Goal: Browse casually

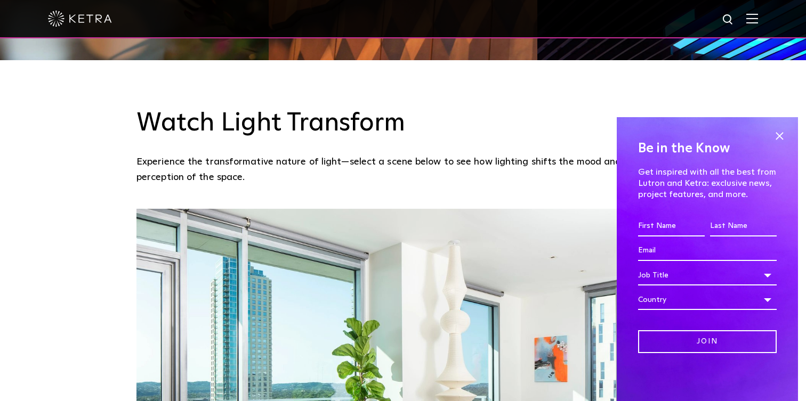
scroll to position [510, 0]
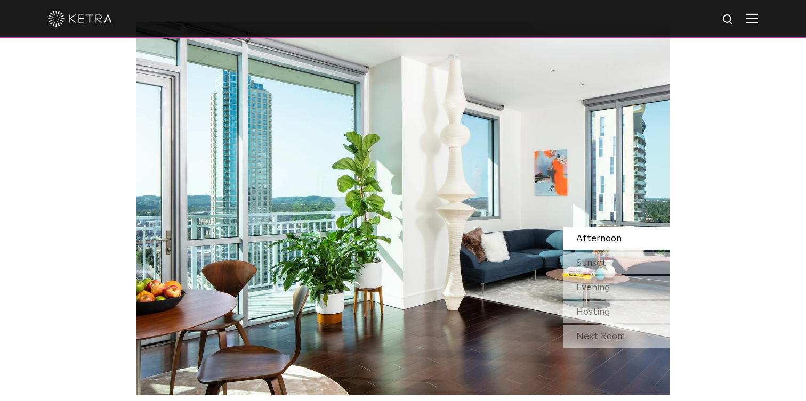
scroll to position [935, 0]
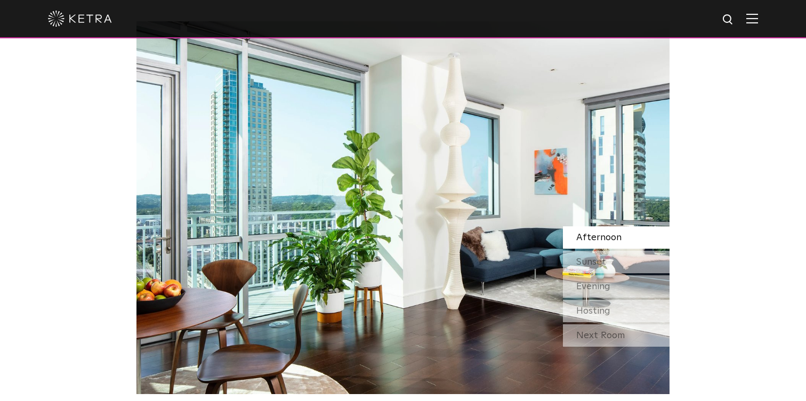
click at [594, 233] on span "Afternoon" at bounding box center [598, 238] width 45 height 10
click at [598, 257] on span "Sunset" at bounding box center [591, 262] width 30 height 10
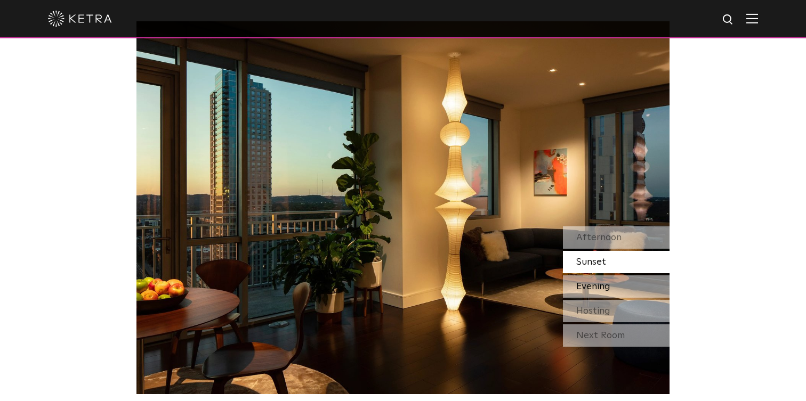
click at [600, 282] on span "Evening" at bounding box center [593, 287] width 34 height 10
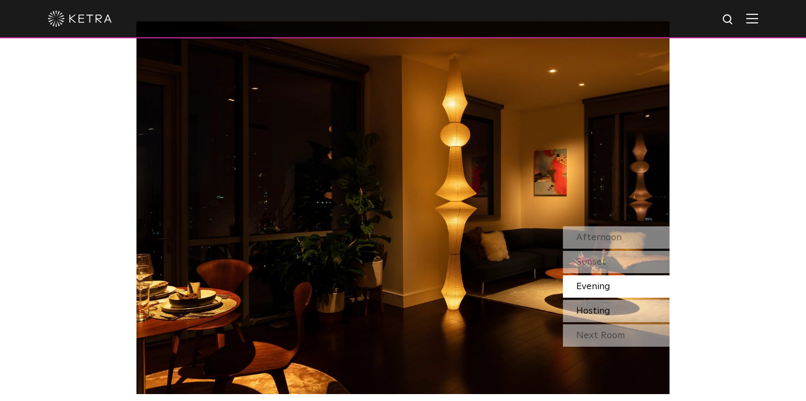
click at [605, 307] on span "Hosting" at bounding box center [593, 312] width 34 height 10
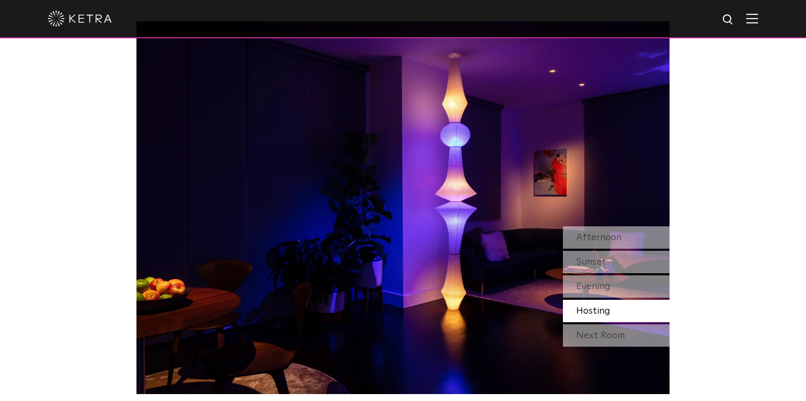
click at [607, 325] on div "Next Room" at bounding box center [616, 336] width 107 height 22
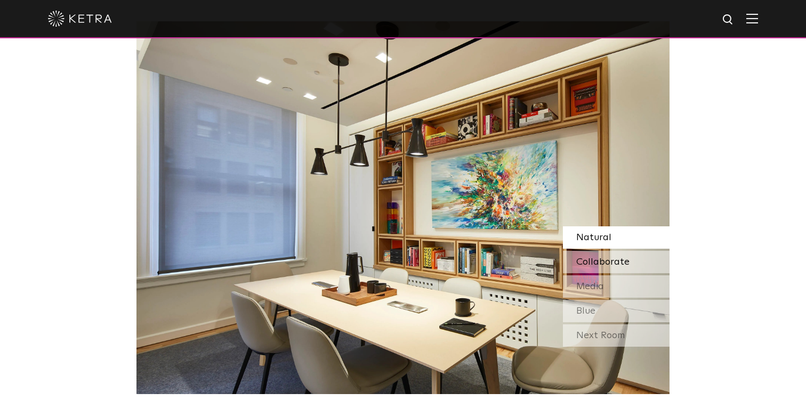
click at [614, 257] on span "Collaborate" at bounding box center [602, 262] width 53 height 10
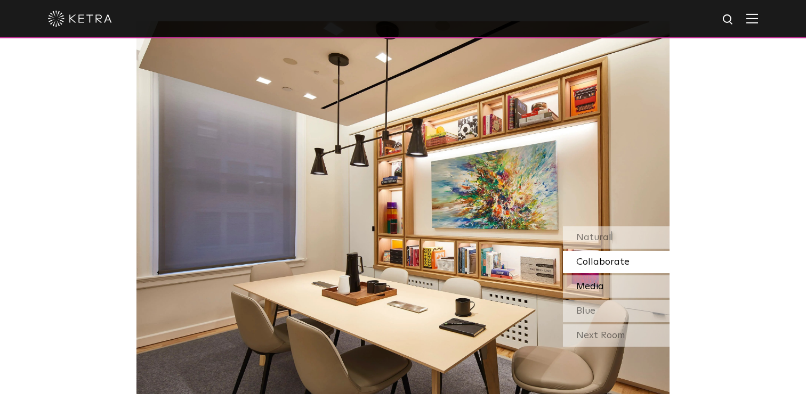
click at [615, 276] on div "Media" at bounding box center [616, 287] width 107 height 22
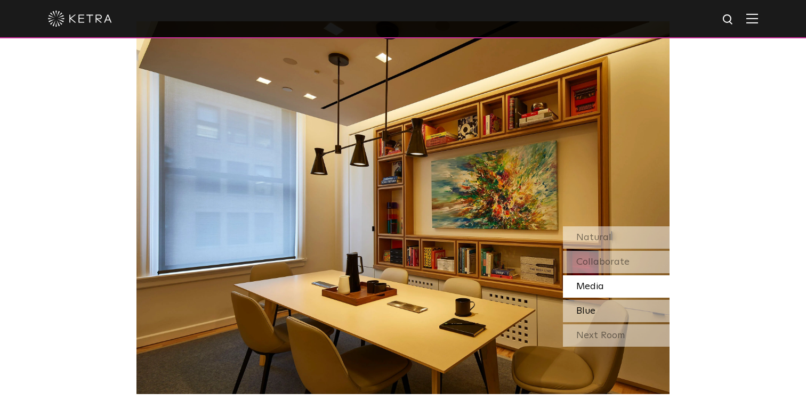
click at [614, 300] on div "Blue" at bounding box center [616, 311] width 107 height 22
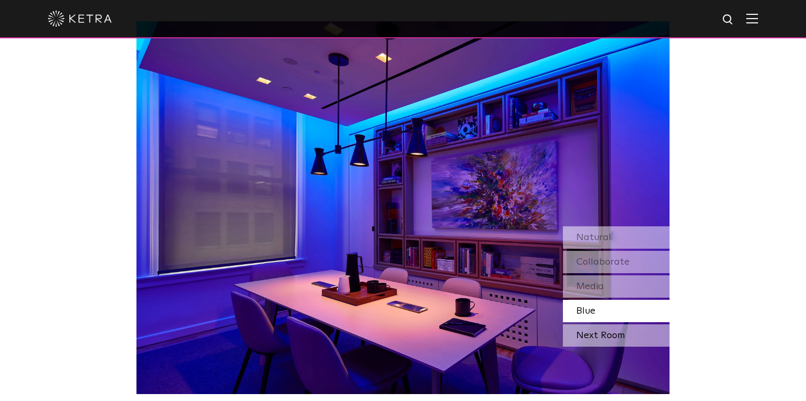
click at [610, 325] on div "Next Room" at bounding box center [616, 336] width 107 height 22
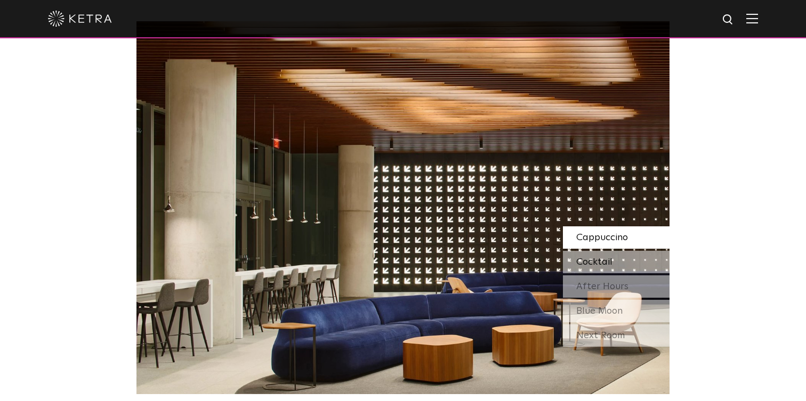
click at [613, 251] on div "Cocktail" at bounding box center [616, 262] width 107 height 22
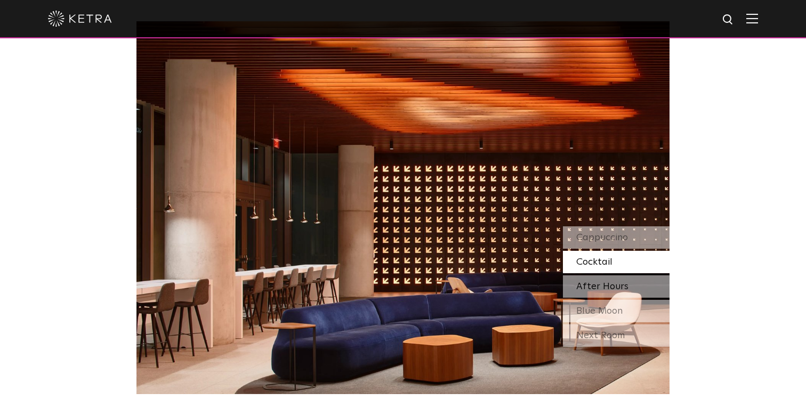
click at [616, 282] on span "After Hours" at bounding box center [602, 287] width 52 height 10
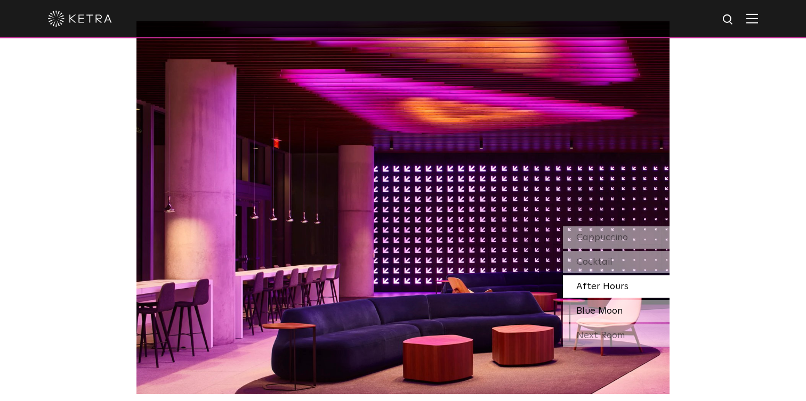
click at [610, 300] on div "Blue Moon" at bounding box center [616, 311] width 107 height 22
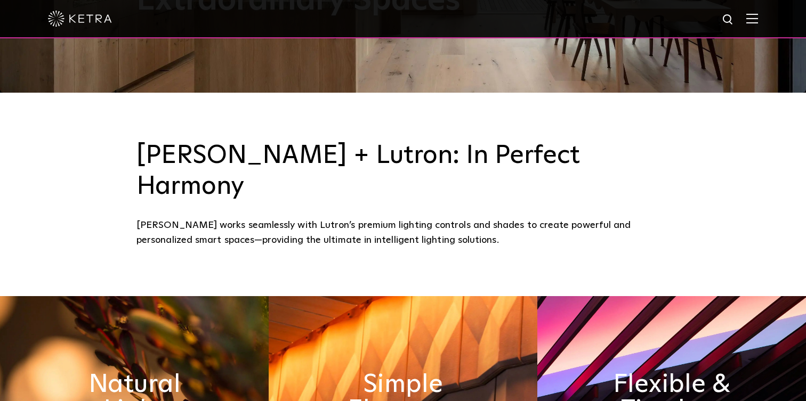
scroll to position [325, 0]
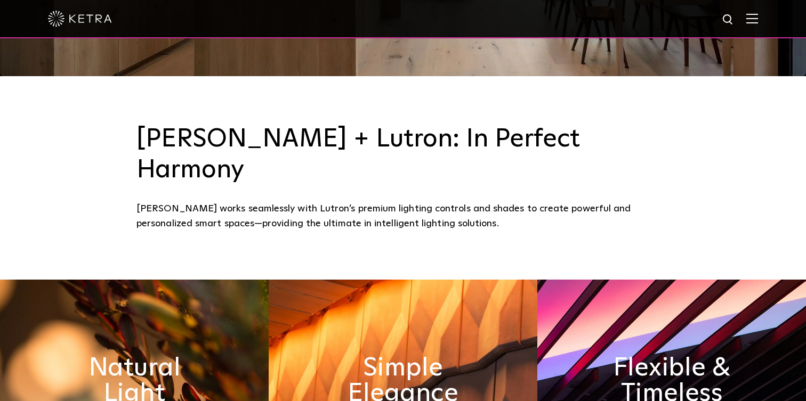
click at [745, 18] on div at bounding box center [403, 18] width 710 height 37
click at [757, 20] on img at bounding box center [752, 18] width 12 height 10
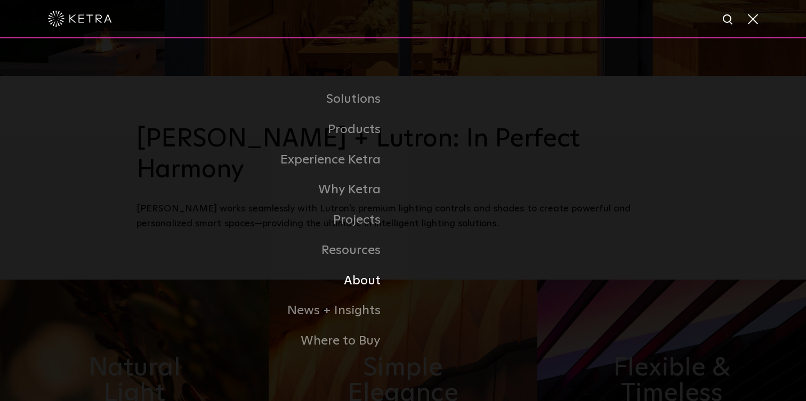
click at [461, 277] on li "About" at bounding box center [402, 281] width 533 height 30
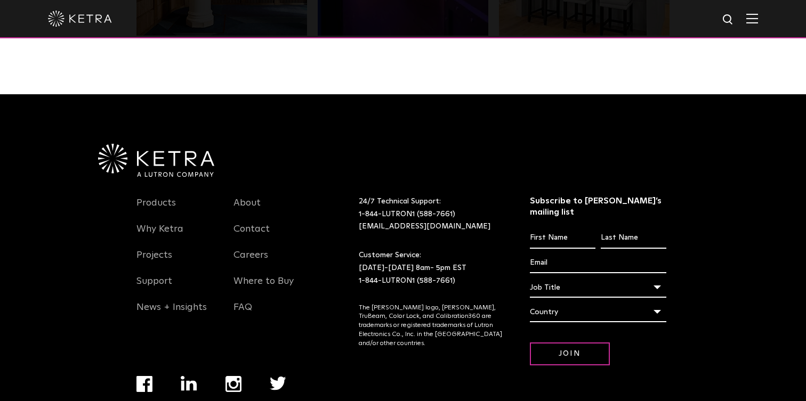
scroll to position [2240, 0]
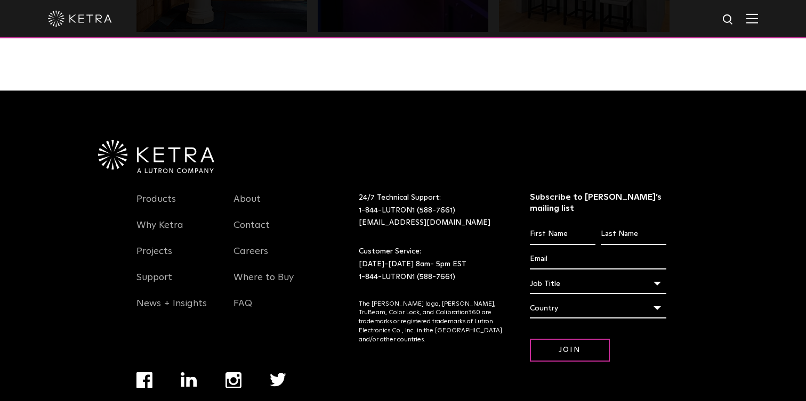
click at [186, 140] on img at bounding box center [156, 156] width 116 height 33
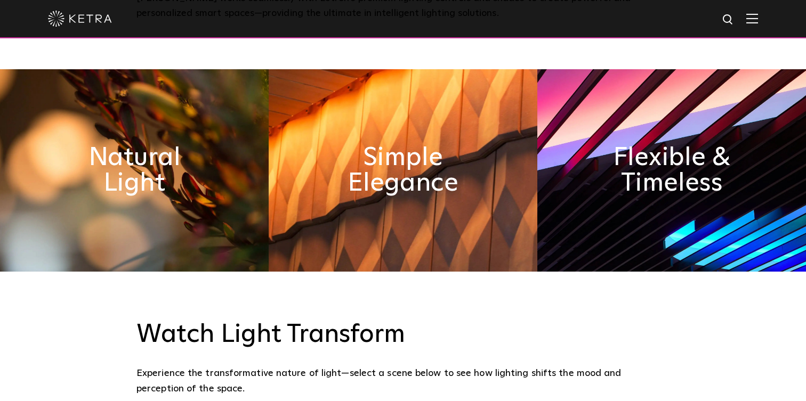
scroll to position [524, 0]
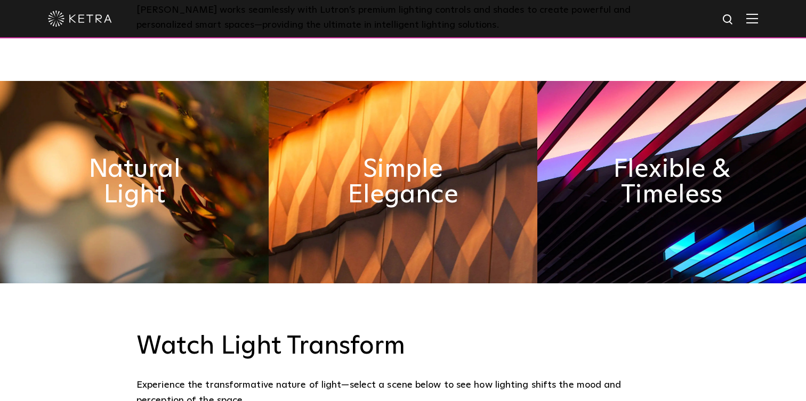
click at [213, 213] on img at bounding box center [134, 182] width 269 height 203
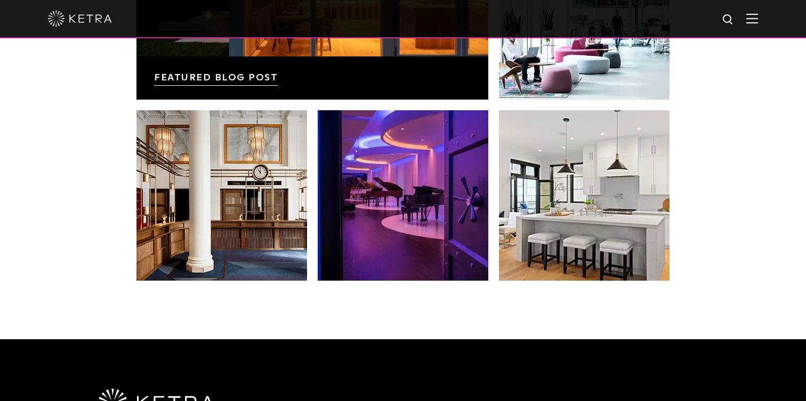
scroll to position [2022, 0]
